Goal: Information Seeking & Learning: Learn about a topic

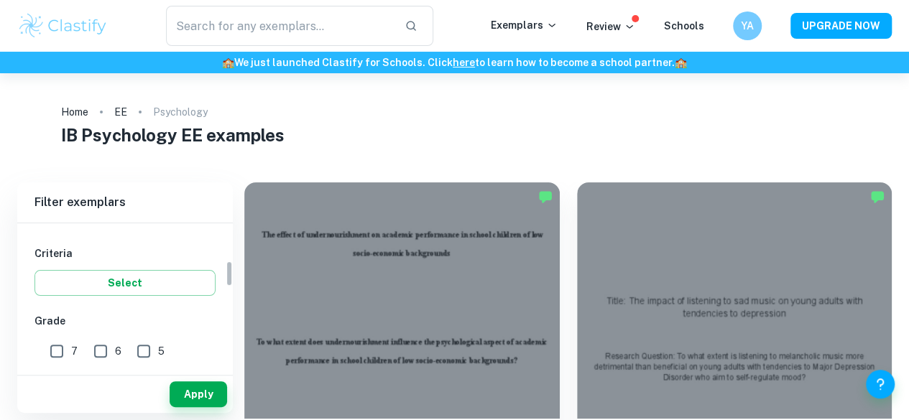
scroll to position [233, 0]
click at [56, 346] on input "7" at bounding box center [56, 349] width 29 height 29
checkbox input "true"
click at [100, 347] on input "6" at bounding box center [100, 349] width 29 height 29
checkbox input "true"
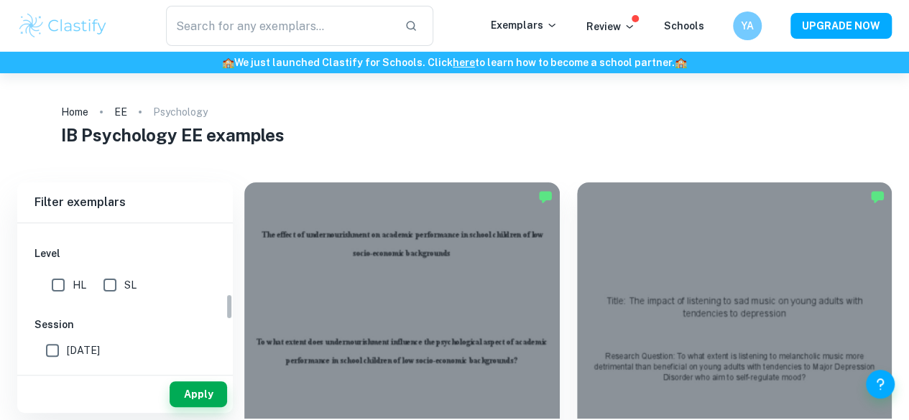
scroll to position [402, 0]
click at [66, 277] on input "HL" at bounding box center [58, 284] width 29 height 29
checkbox input "true"
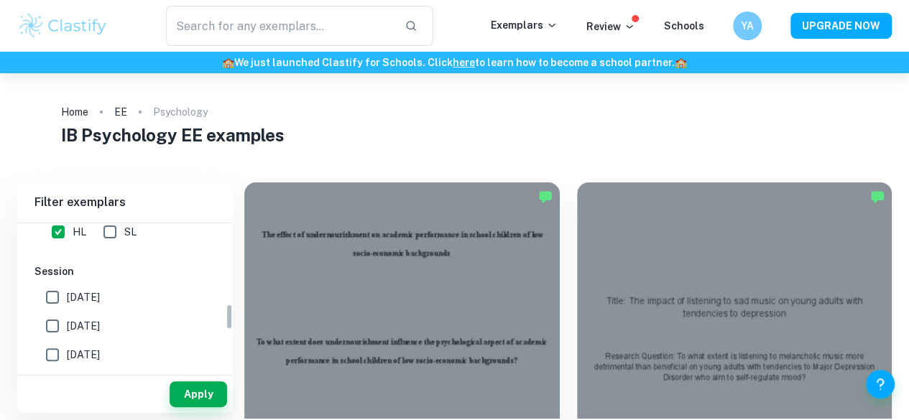
scroll to position [456, 0]
click at [46, 321] on input "[DATE]" at bounding box center [52, 325] width 29 height 29
checkbox input "true"
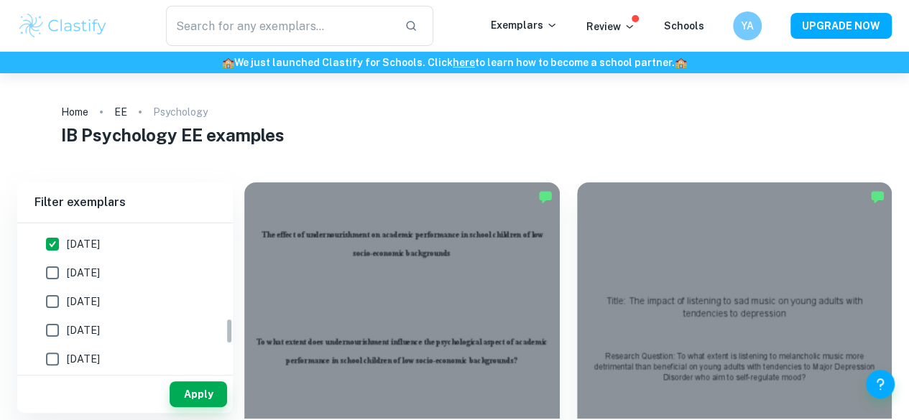
scroll to position [538, 0]
click at [52, 272] on input "[DATE]" at bounding box center [52, 272] width 29 height 29
checkbox input "true"
click at [57, 300] on input "[DATE]" at bounding box center [52, 301] width 29 height 29
checkbox input "true"
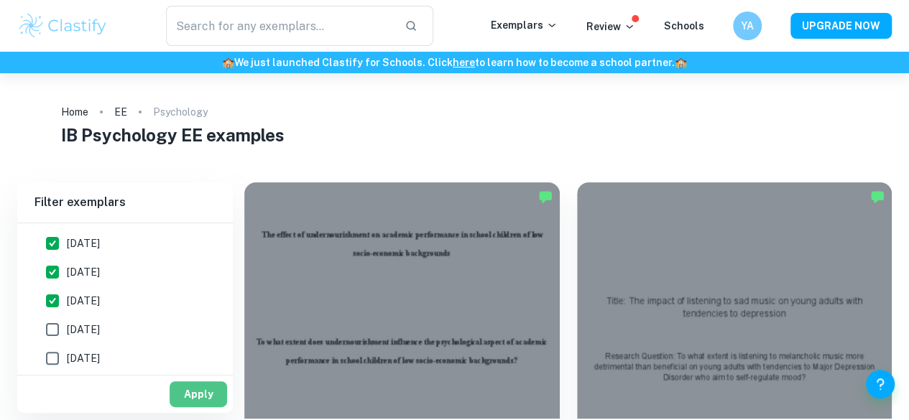
click at [190, 392] on button "Apply" at bounding box center [198, 395] width 57 height 26
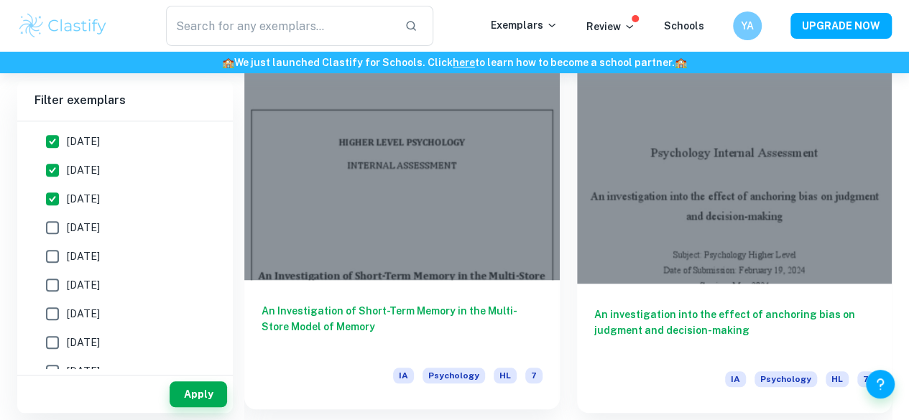
scroll to position [435, 0]
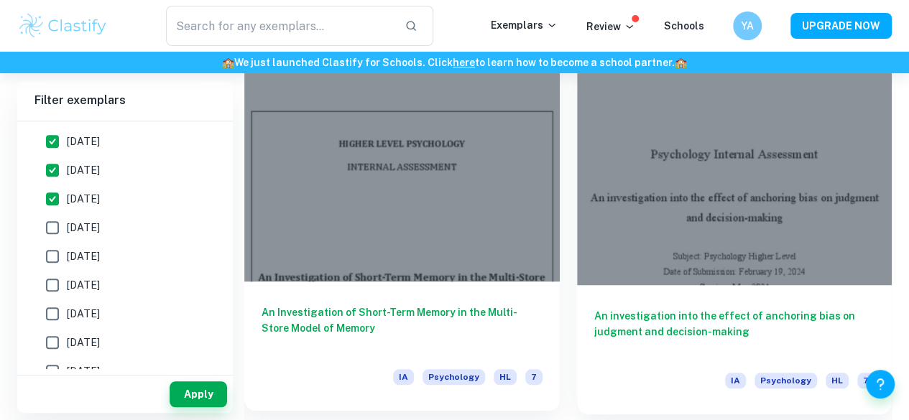
click at [410, 161] on div at bounding box center [401, 163] width 315 height 236
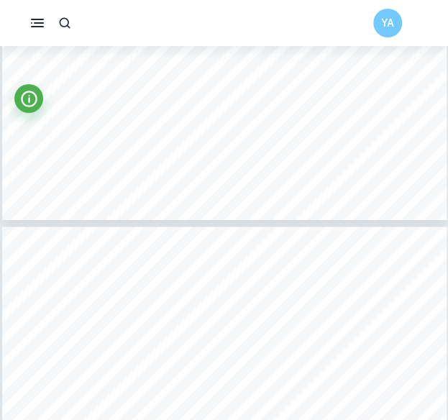
scroll to position [8849, 0]
type input "16"
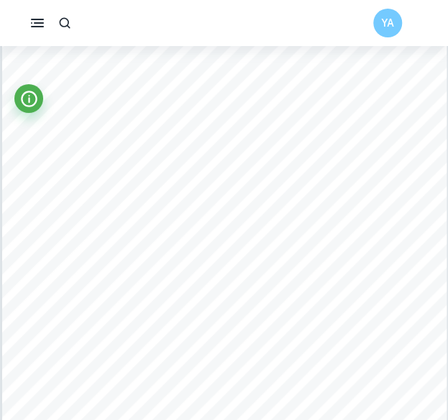
scroll to position [9196, 0]
